Goal: Information Seeking & Learning: Learn about a topic

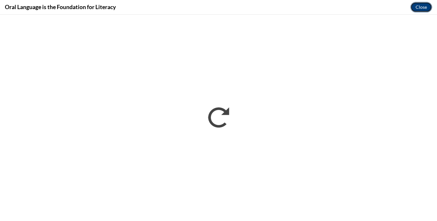
click at [425, 5] on button "Close" at bounding box center [422, 7] width 22 height 10
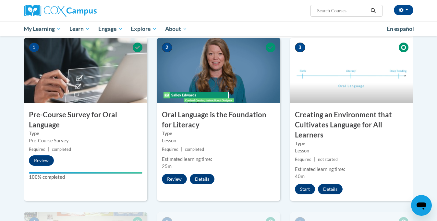
click at [321, 150] on div "Lesson" at bounding box center [352, 150] width 114 height 7
click at [307, 191] on button "Start" at bounding box center [305, 189] width 20 height 10
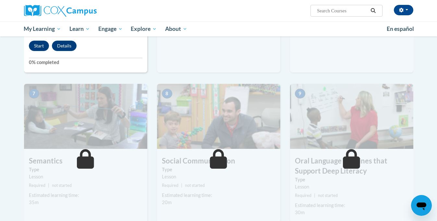
scroll to position [453, 0]
